Goal: Find specific page/section: Find specific page/section

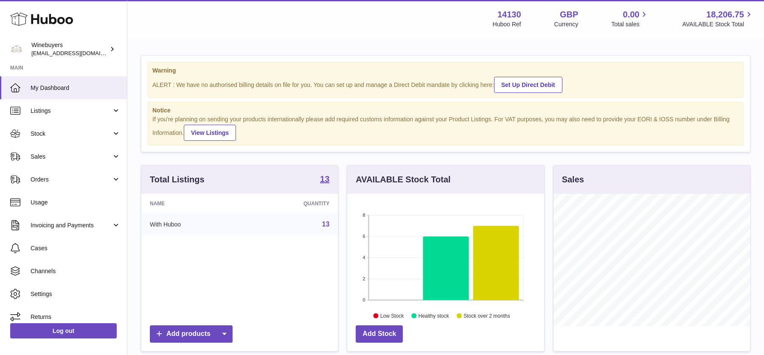
scroll to position [132, 197]
click at [74, 225] on span "Invoicing and Payments" at bounding box center [71, 226] width 81 height 8
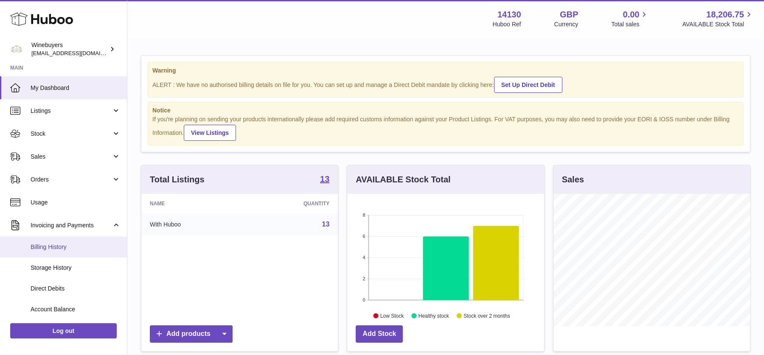
click at [59, 255] on link "Billing History" at bounding box center [63, 247] width 127 height 21
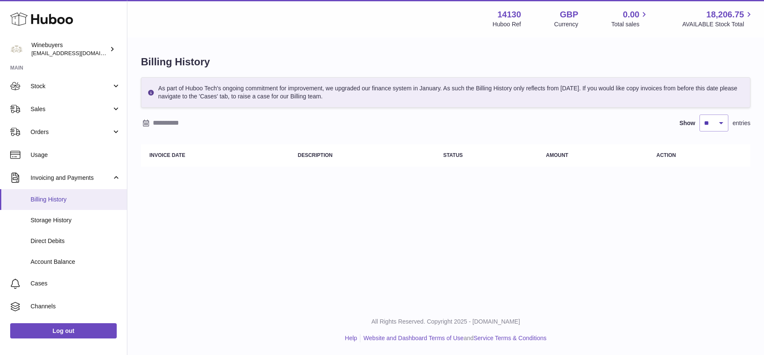
scroll to position [48, 0]
click at [147, 122] on icon at bounding box center [146, 123] width 7 height 7
click at [149, 140] on icon "button" at bounding box center [149, 140] width 10 height 10
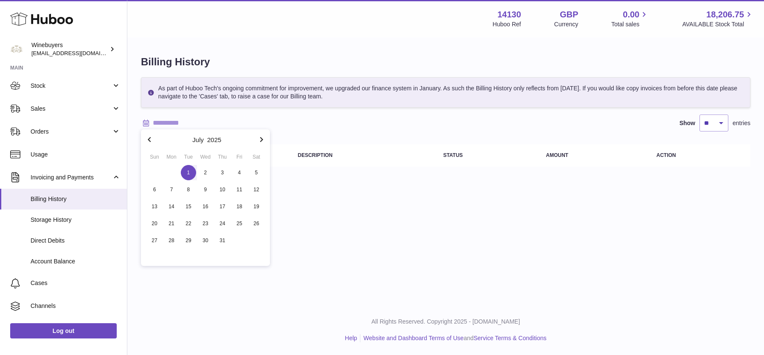
click at [191, 171] on span "1" at bounding box center [188, 172] width 15 height 15
click at [263, 142] on icon "button" at bounding box center [261, 140] width 10 height 10
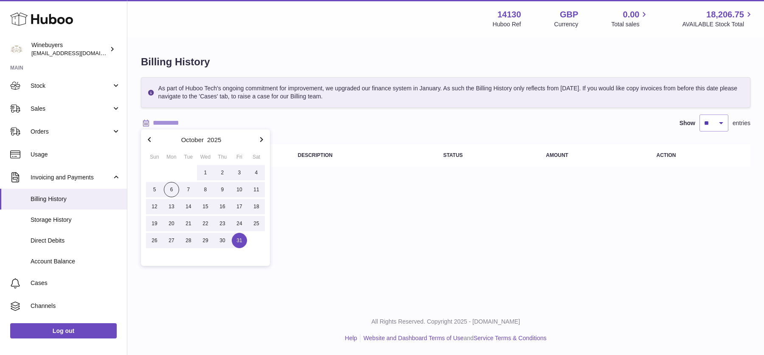
click at [232, 242] on span "31" at bounding box center [239, 240] width 15 height 15
type input "**********"
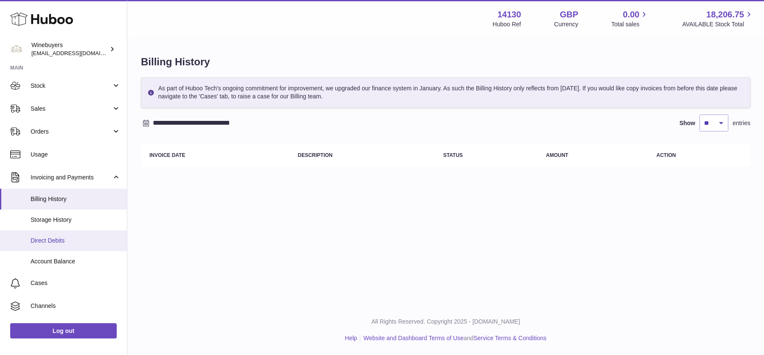
click at [78, 240] on span "Direct Debits" at bounding box center [76, 241] width 90 height 8
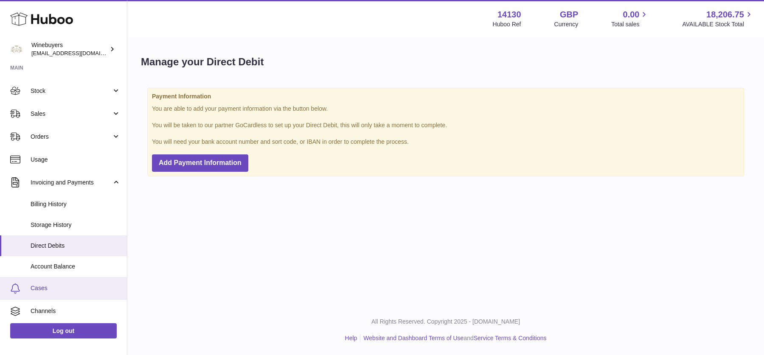
scroll to position [44, 0]
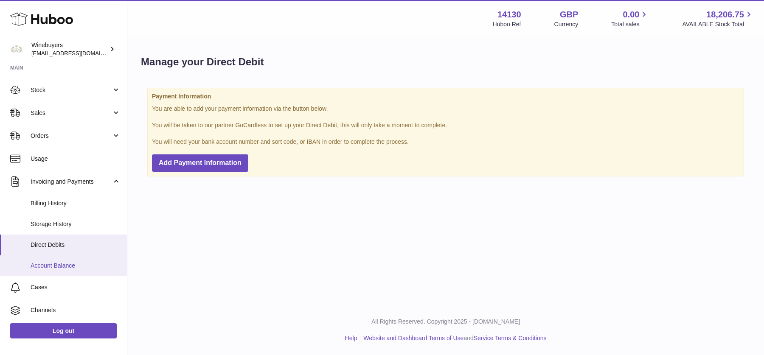
click at [79, 264] on span "Account Balance" at bounding box center [76, 266] width 90 height 8
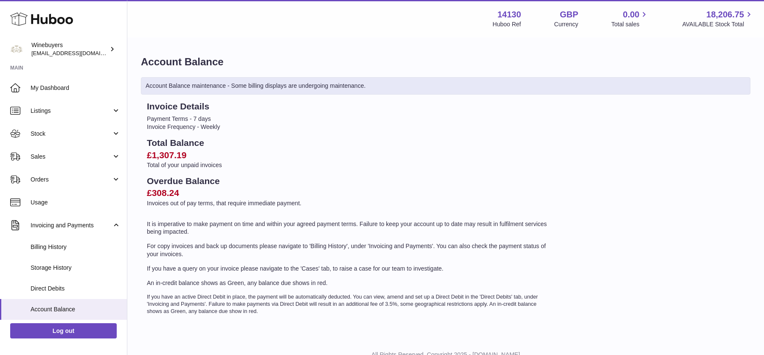
scroll to position [35, 0]
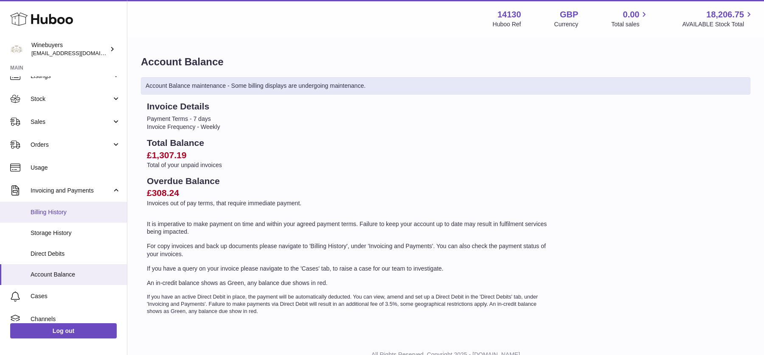
click at [69, 214] on span "Billing History" at bounding box center [76, 212] width 90 height 8
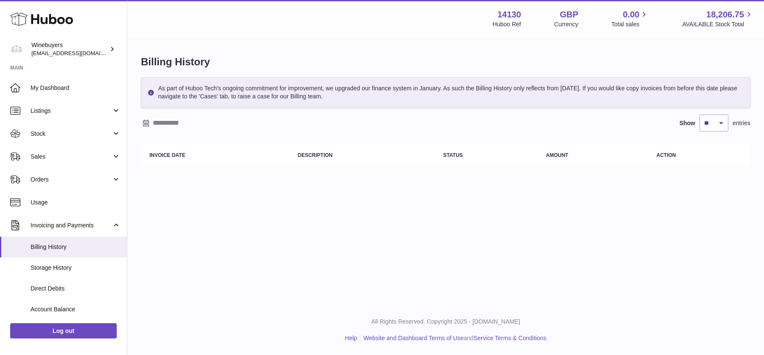
click at [71, 237] on link "Billing History" at bounding box center [63, 247] width 127 height 21
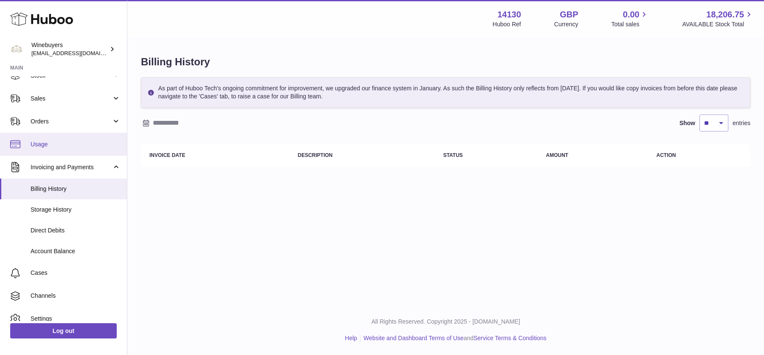
scroll to position [61, 0]
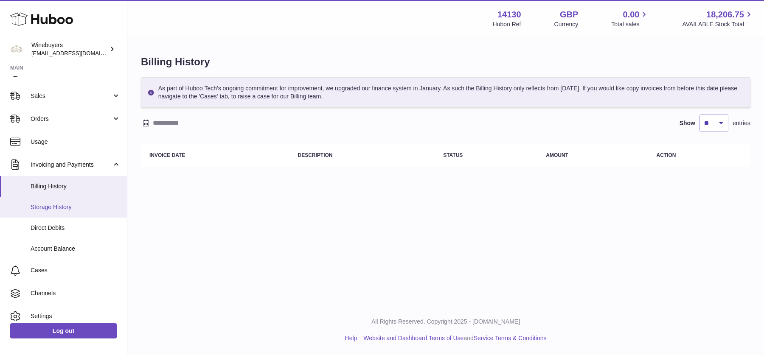
click at [68, 210] on span "Storage History" at bounding box center [76, 207] width 90 height 8
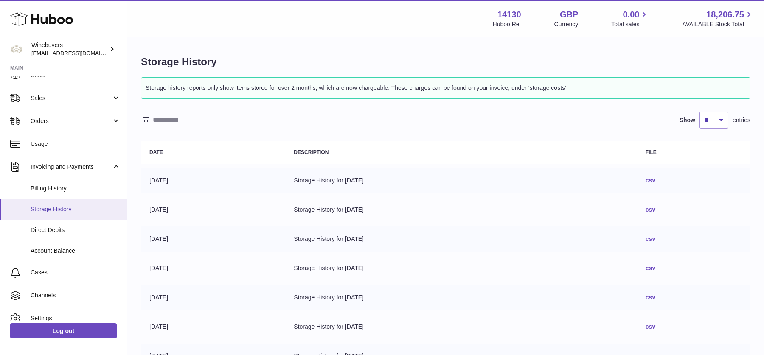
scroll to position [62, 0]
